Goal: Information Seeking & Learning: Check status

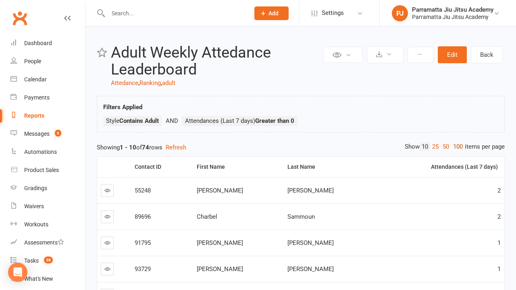
click at [456, 147] on link "100" at bounding box center [458, 147] width 14 height 8
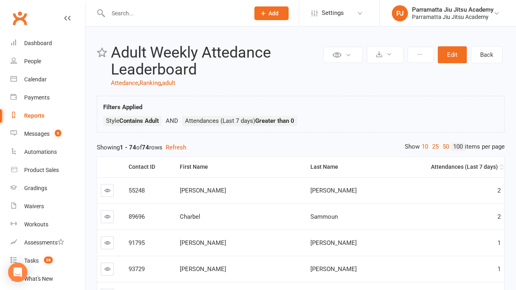
click at [440, 167] on div "Attendances (Last 7 days)" at bounding box center [449, 167] width 97 height 6
